Goal: Check status: Check status

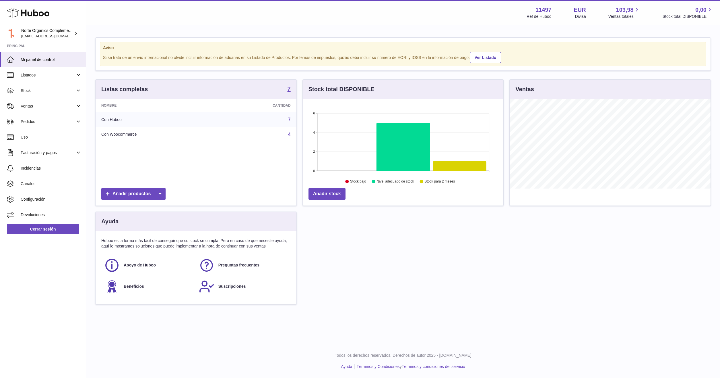
scroll to position [90, 201]
click at [16, 85] on link "Stock" at bounding box center [43, 91] width 86 height 16
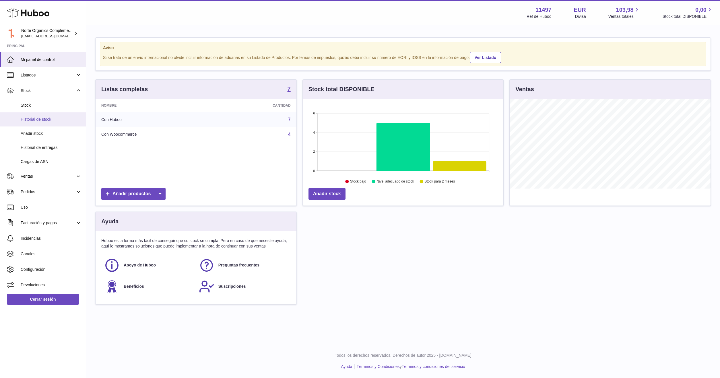
click at [45, 120] on span "Historial de stock" at bounding box center [51, 119] width 61 height 5
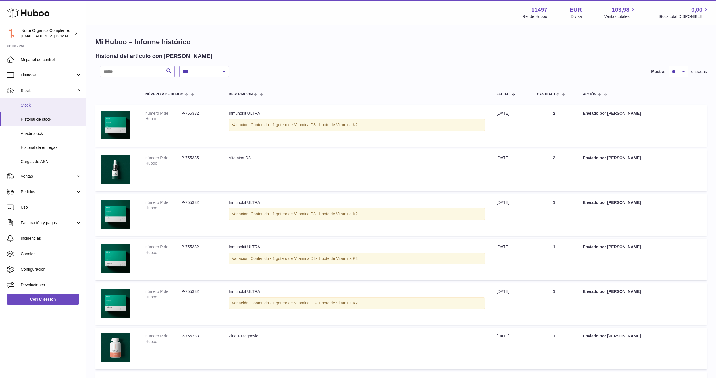
click at [42, 102] on link "Stock" at bounding box center [43, 105] width 86 height 14
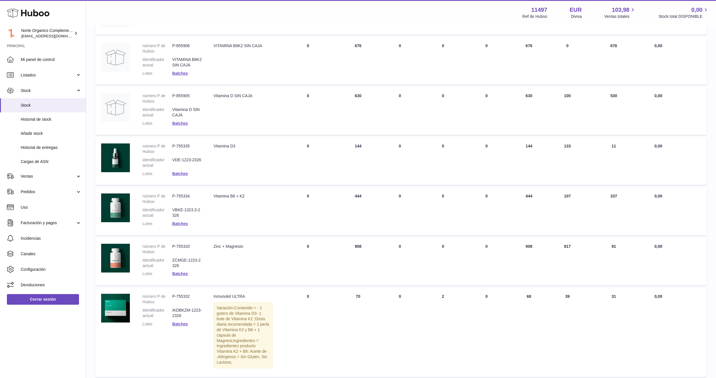
scroll to position [117, 0]
